Goal: Contribute content: Add original content to the website for others to see

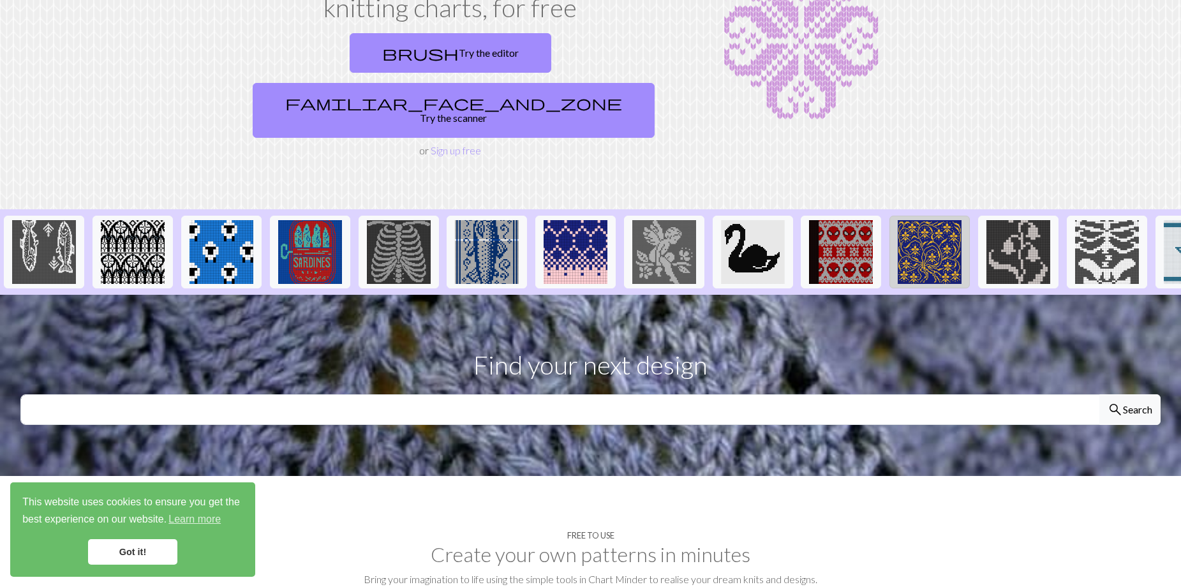
scroll to position [191, 0]
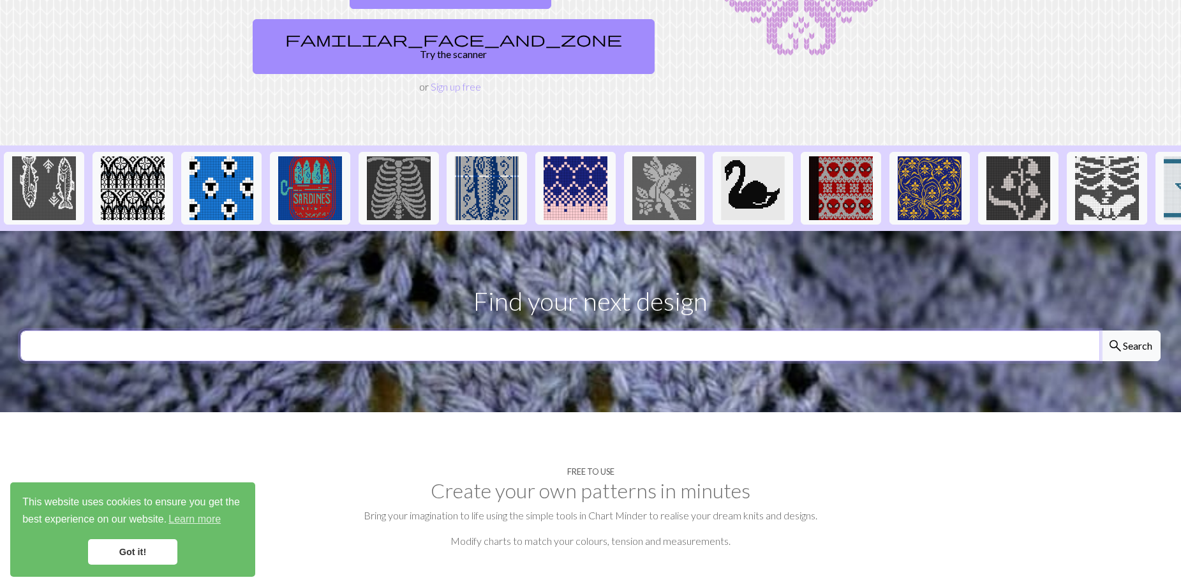
click at [640, 350] on input "text" at bounding box center [559, 345] width 1079 height 31
type input "hollow knight"
click at [1099, 330] on button "search Search" at bounding box center [1129, 345] width 61 height 31
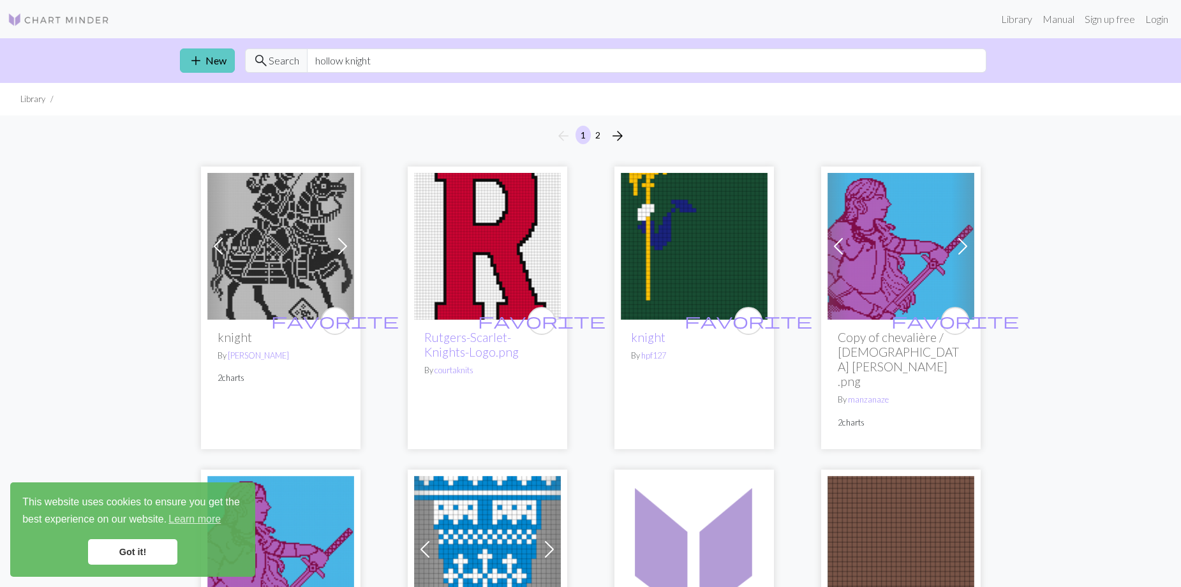
click at [205, 57] on link "add New" at bounding box center [207, 60] width 55 height 24
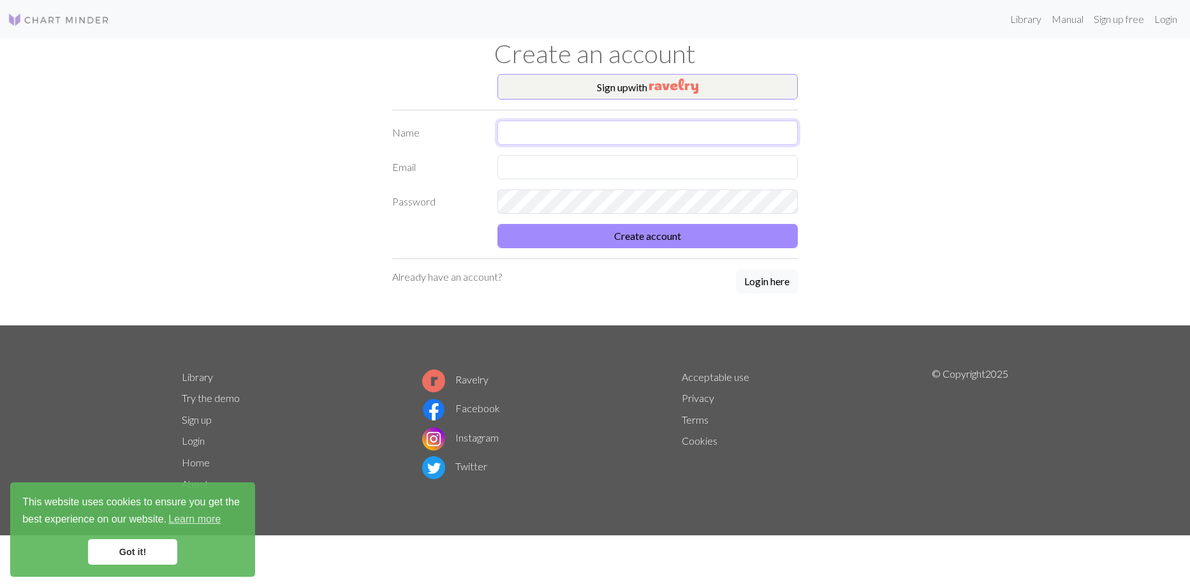
click at [679, 124] on input "text" at bounding box center [648, 133] width 300 height 24
click at [716, 241] on button "Create account" at bounding box center [648, 236] width 300 height 24
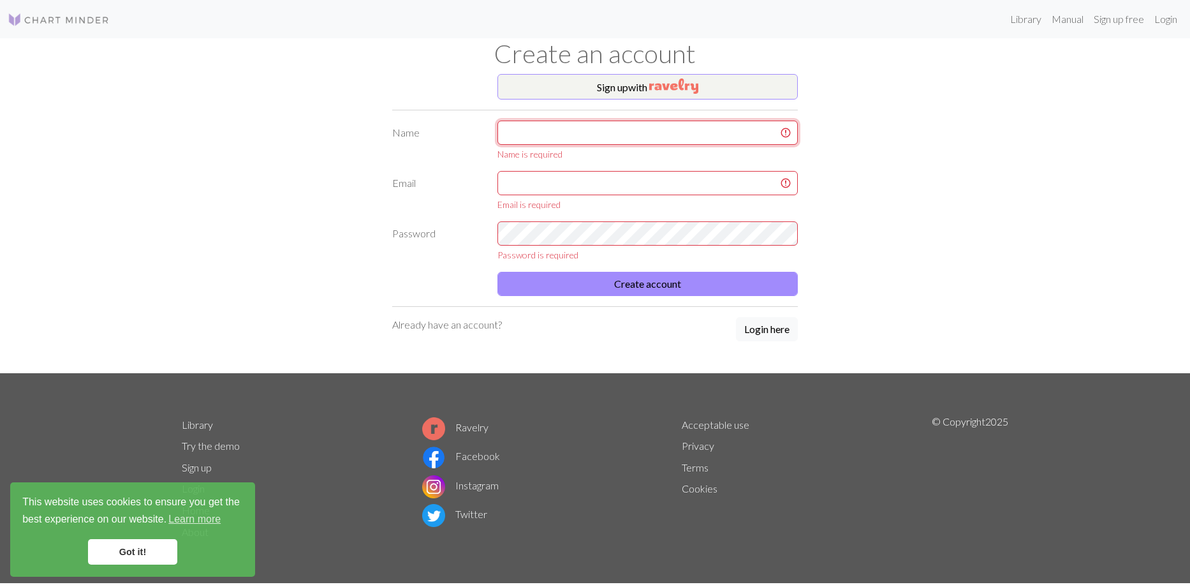
click at [637, 133] on input "text" at bounding box center [648, 133] width 300 height 24
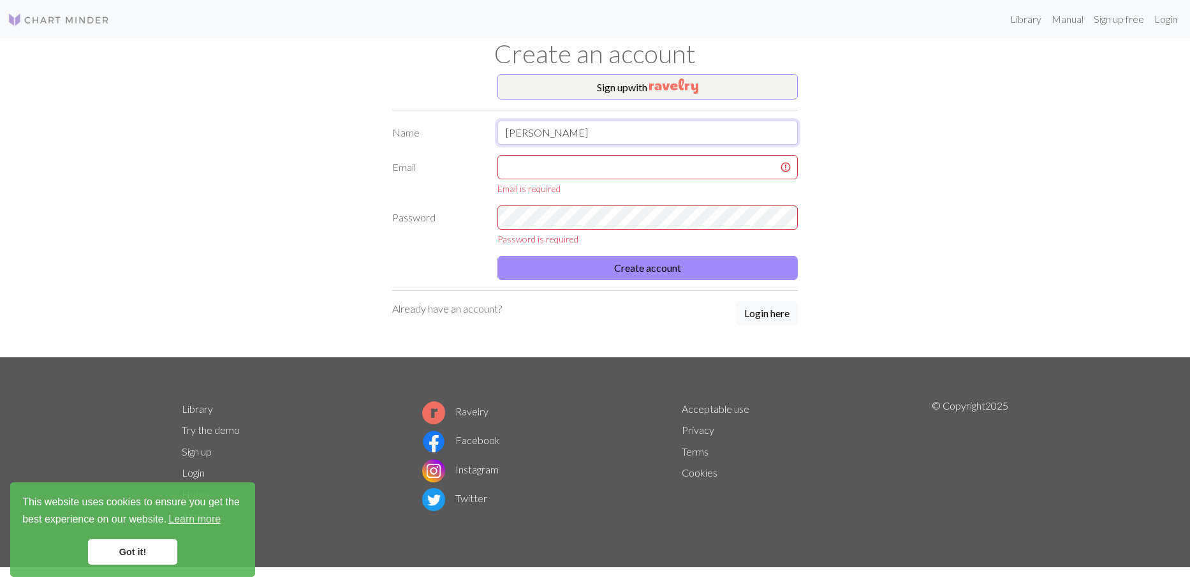
type input "[PERSON_NAME]"
type input "a"
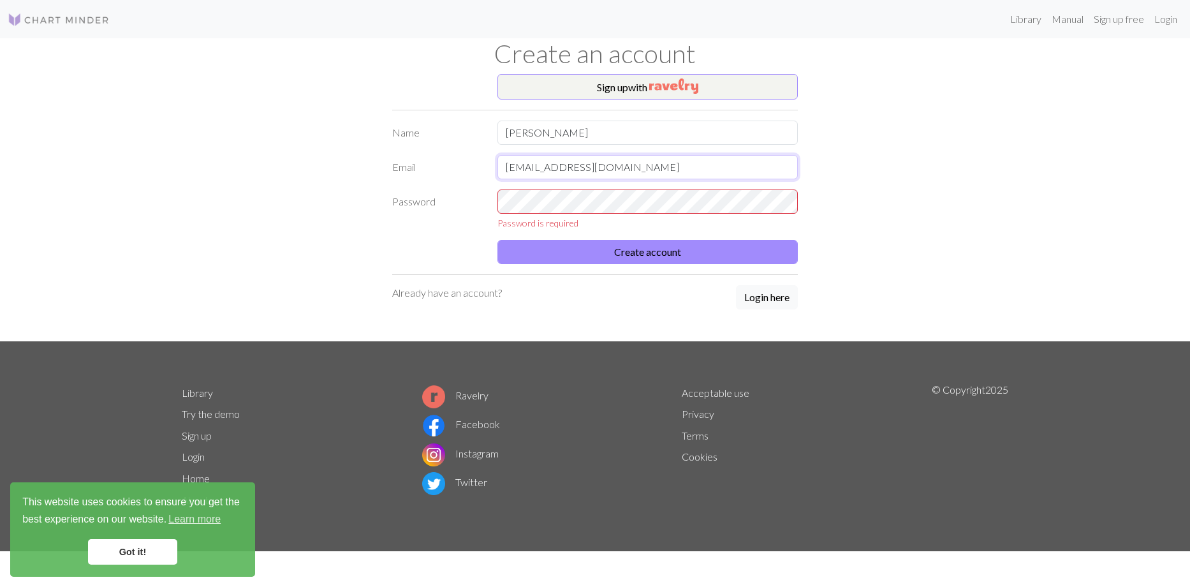
type input "[EMAIL_ADDRESS][DOMAIN_NAME]"
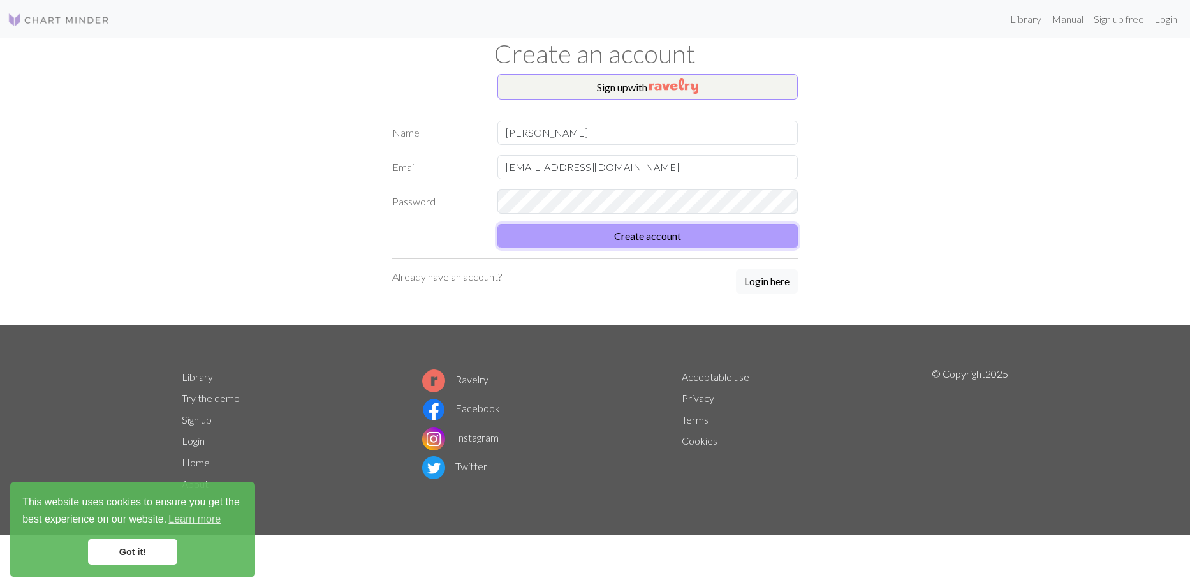
click at [656, 244] on button "Create account" at bounding box center [648, 236] width 300 height 24
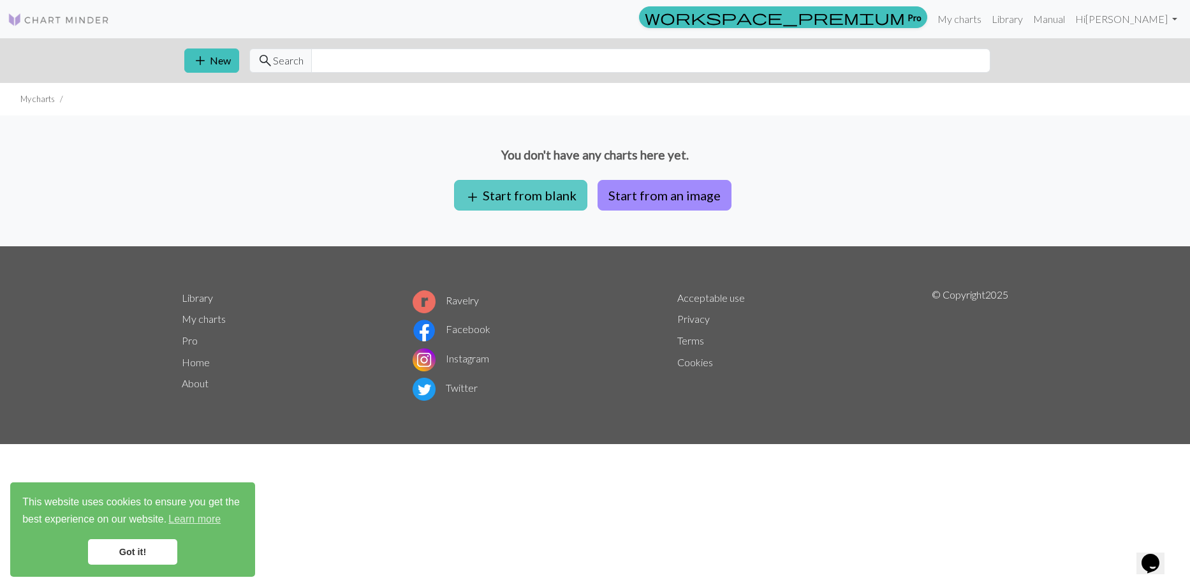
click at [496, 200] on button "add Start from blank" at bounding box center [520, 195] width 133 height 31
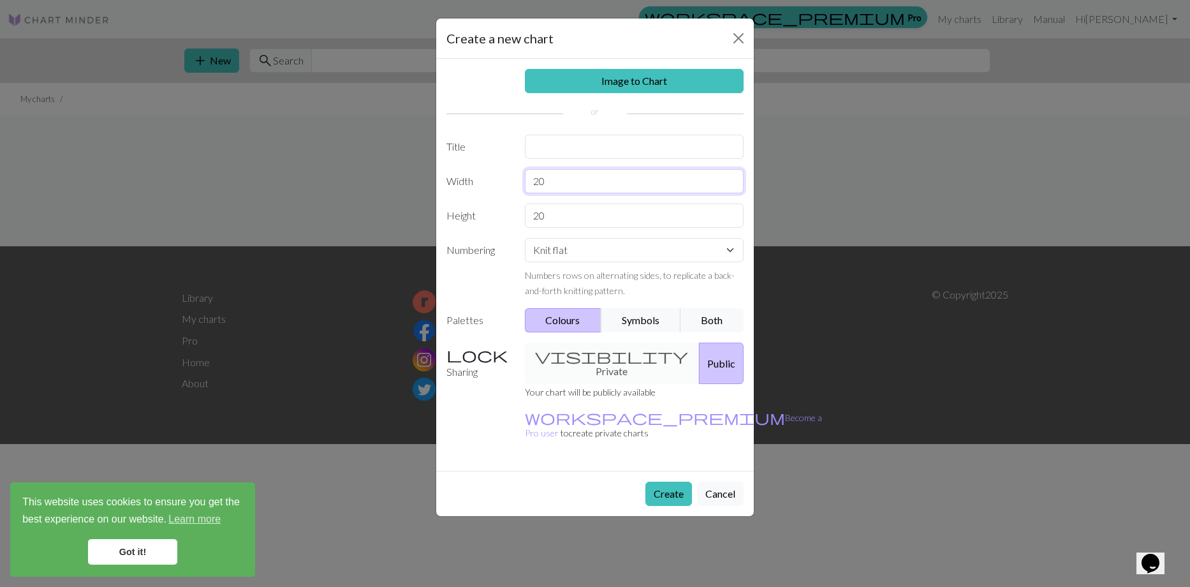
drag, startPoint x: 557, startPoint y: 186, endPoint x: 498, endPoint y: 186, distance: 59.3
click at [498, 186] on div "Width 20" at bounding box center [595, 181] width 313 height 24
click at [805, 201] on div "Create a new chart Image to Chart Title Width 20 Height 20 Numbering Knit flat …" at bounding box center [595, 293] width 1190 height 587
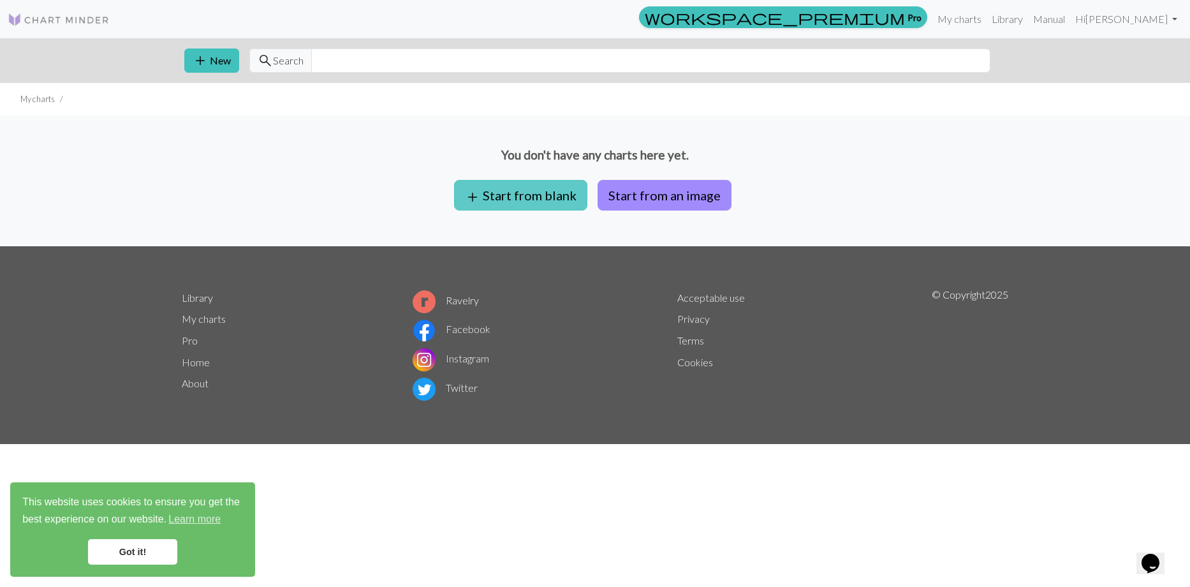
click at [480, 198] on span "add" at bounding box center [472, 197] width 15 height 18
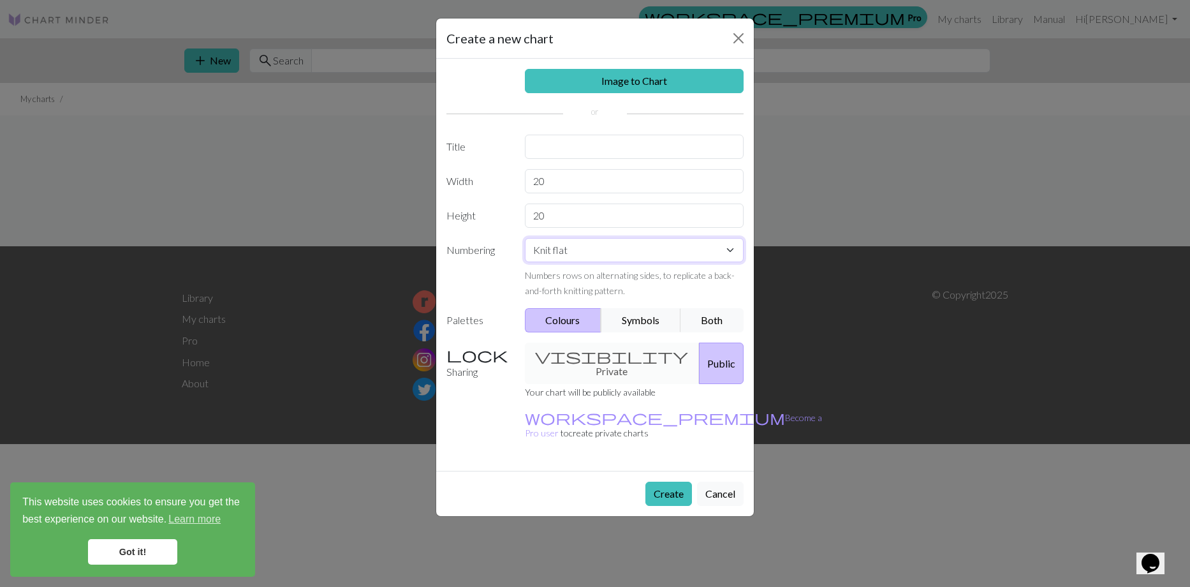
click at [729, 251] on select "Knit flat Knit in the round Lace knitting Cross stitch" at bounding box center [634, 250] width 219 height 24
click at [667, 496] on button "Create" at bounding box center [669, 494] width 47 height 24
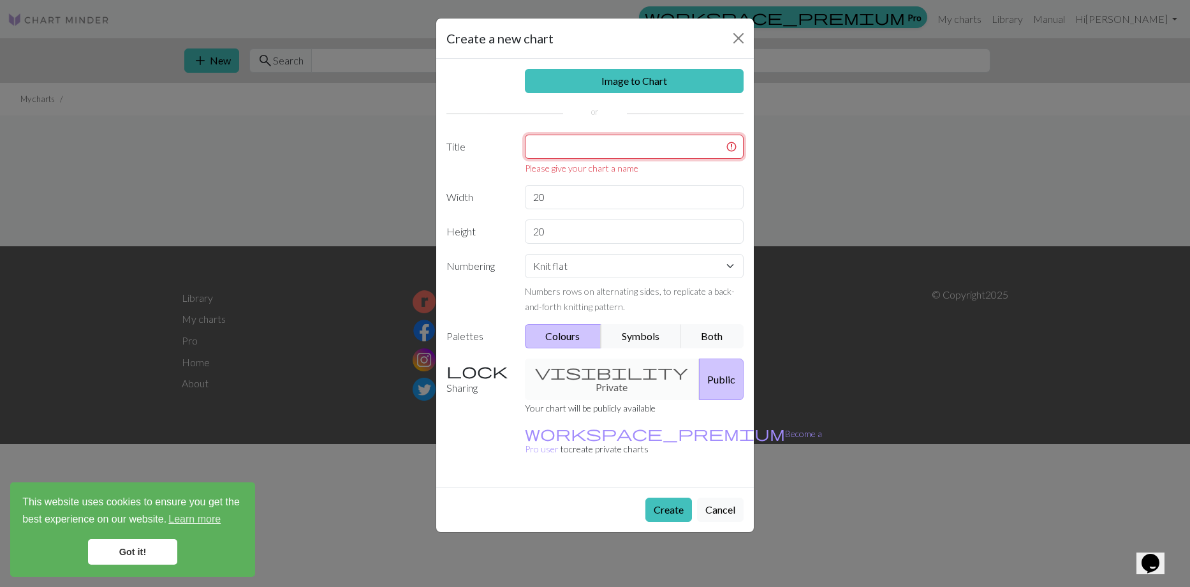
click at [611, 145] on input "text" at bounding box center [634, 147] width 219 height 24
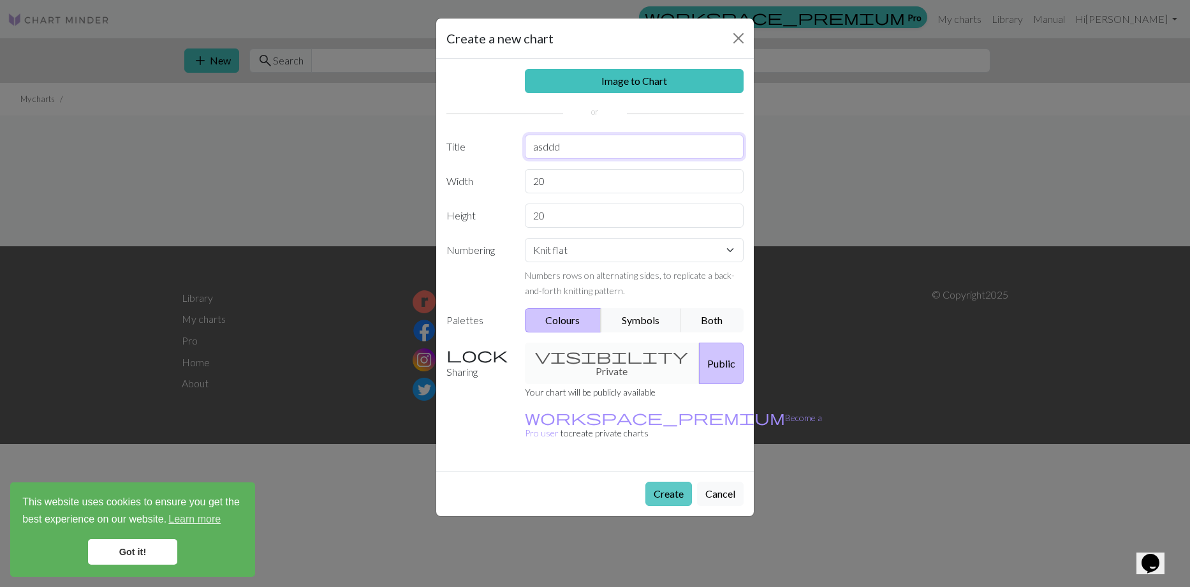
type input "asddd"
click at [660, 496] on button "Create" at bounding box center [669, 494] width 47 height 24
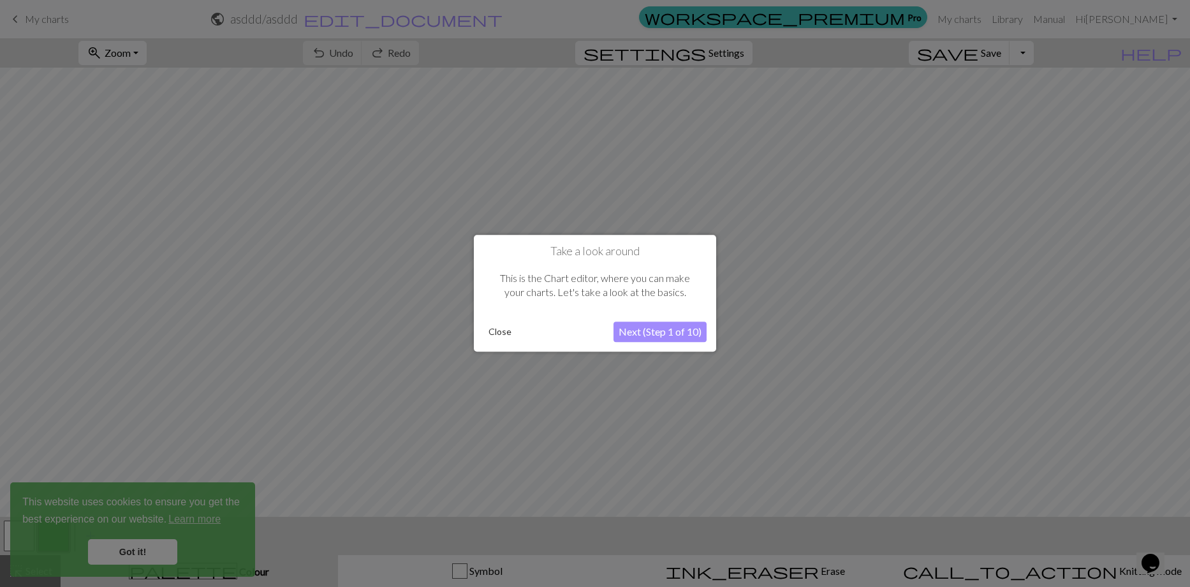
click at [651, 326] on button "Next (Step 1 of 10)" at bounding box center [660, 332] width 93 height 20
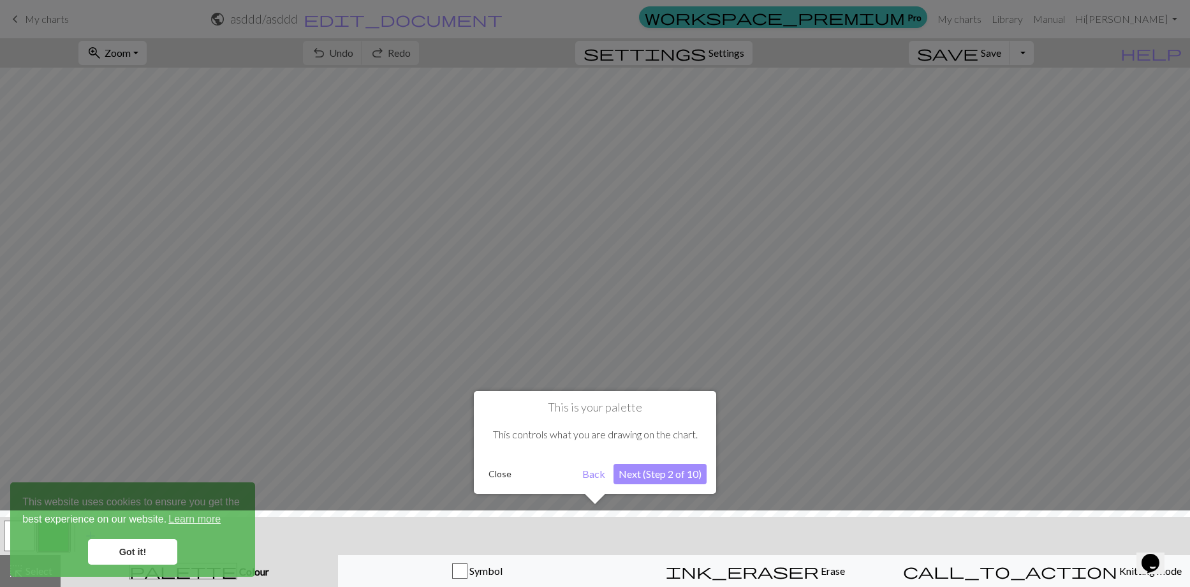
click at [663, 475] on button "Next (Step 2 of 10)" at bounding box center [660, 474] width 93 height 20
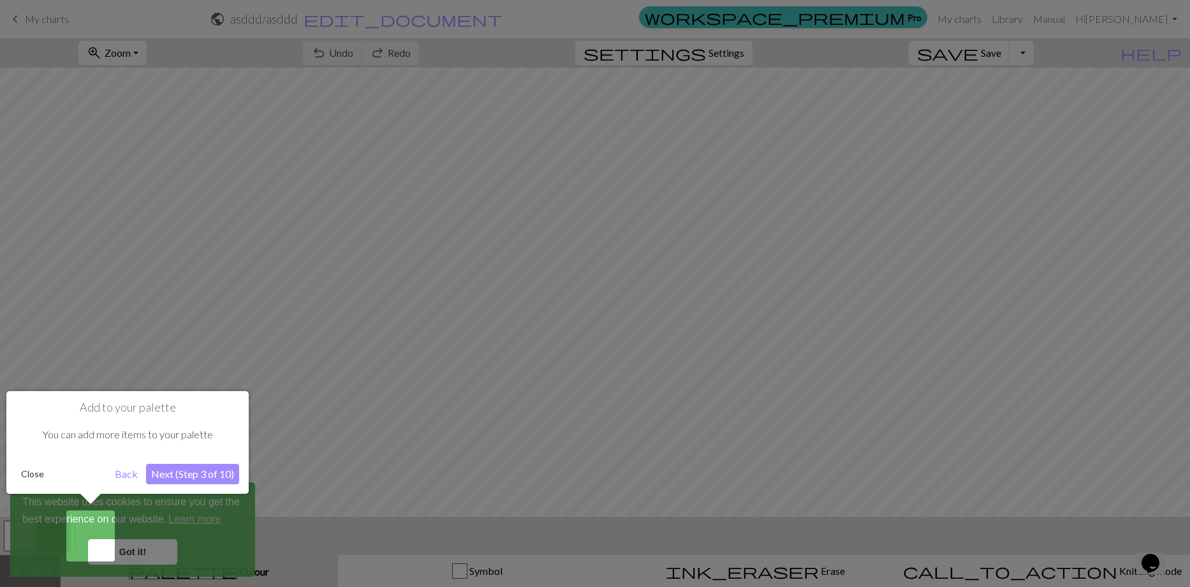
click at [122, 482] on button "Back" at bounding box center [126, 474] width 33 height 20
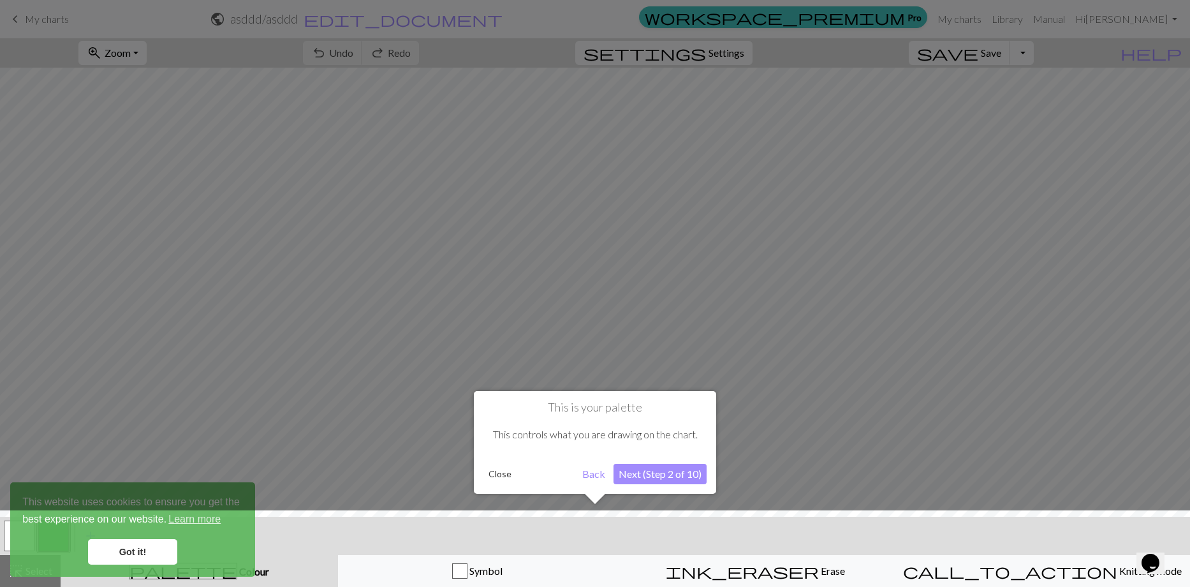
click at [592, 475] on button "Back" at bounding box center [593, 474] width 33 height 20
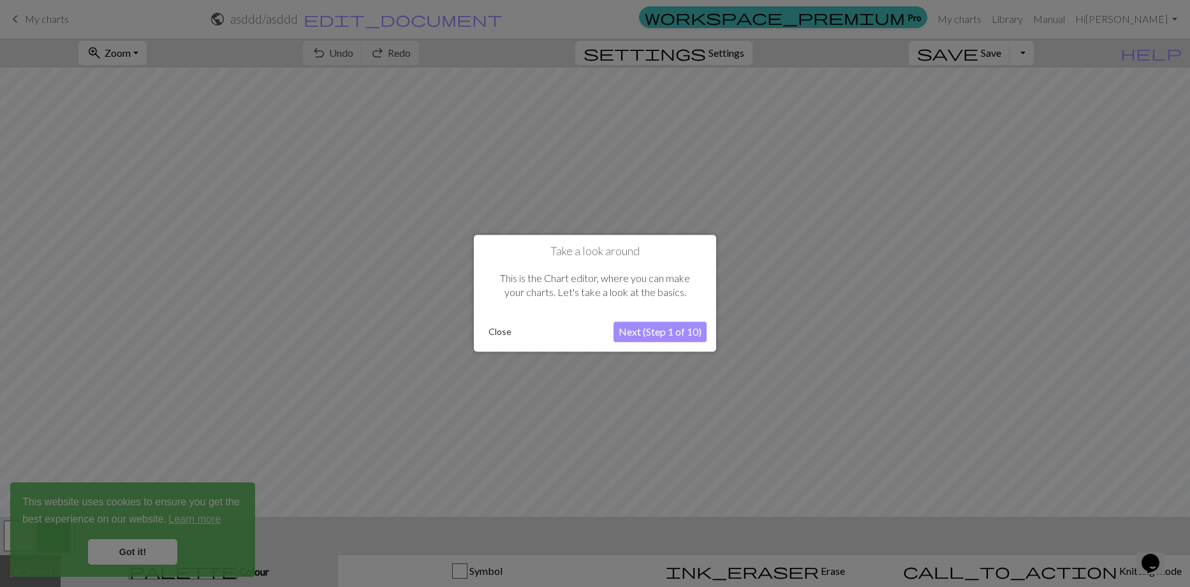
click at [486, 338] on button "Close" at bounding box center [500, 332] width 33 height 19
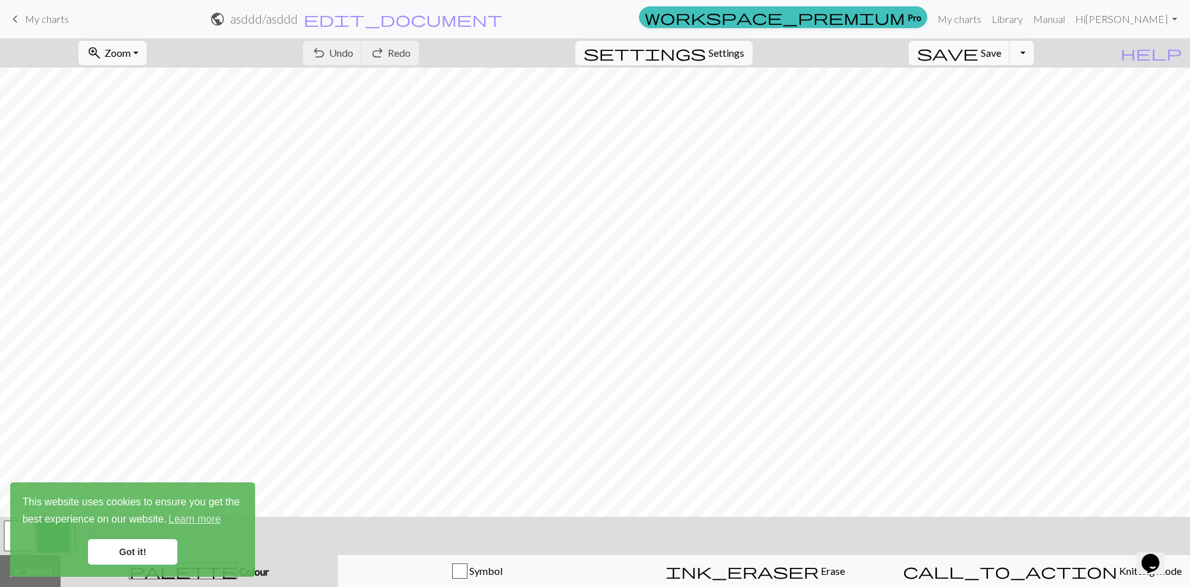
click at [122, 556] on link "Got it!" at bounding box center [132, 552] width 89 height 26
